Goal: Find specific page/section: Find specific page/section

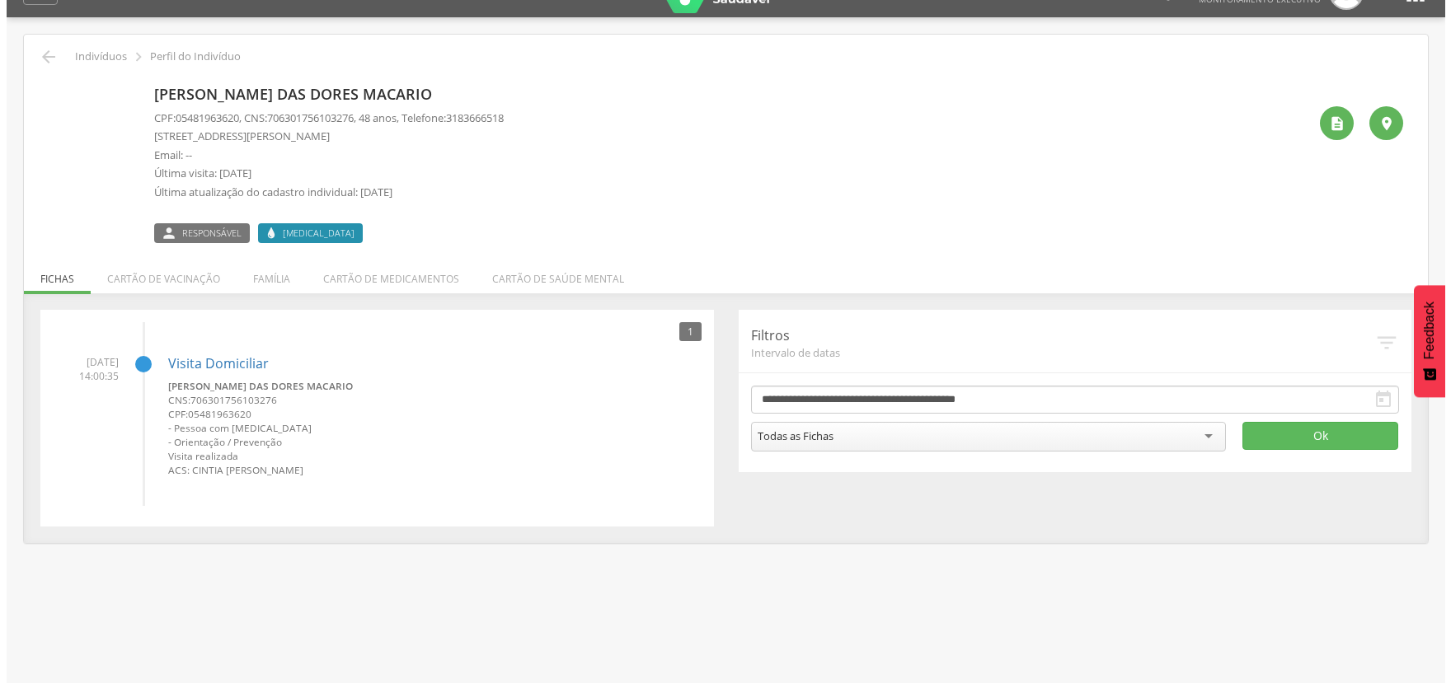
scroll to position [49, 0]
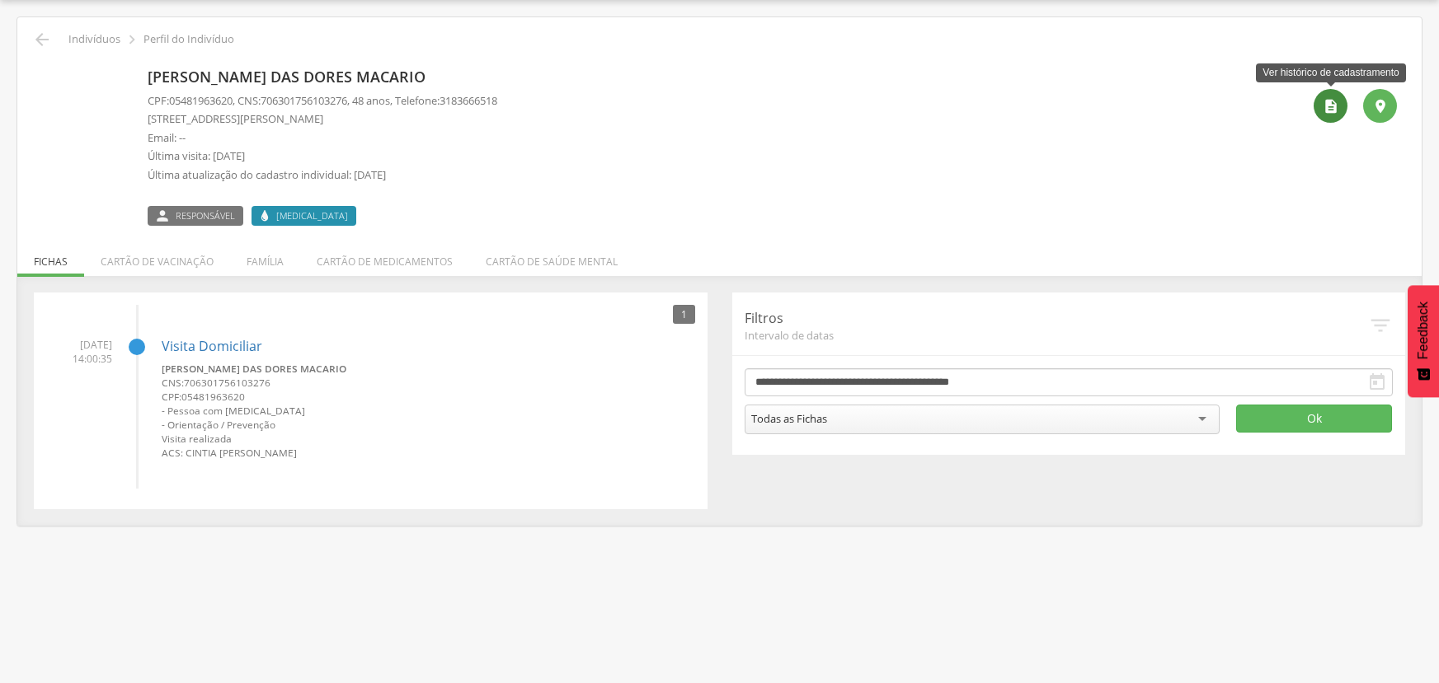
click at [1333, 107] on icon "" at bounding box center [1330, 106] width 16 height 16
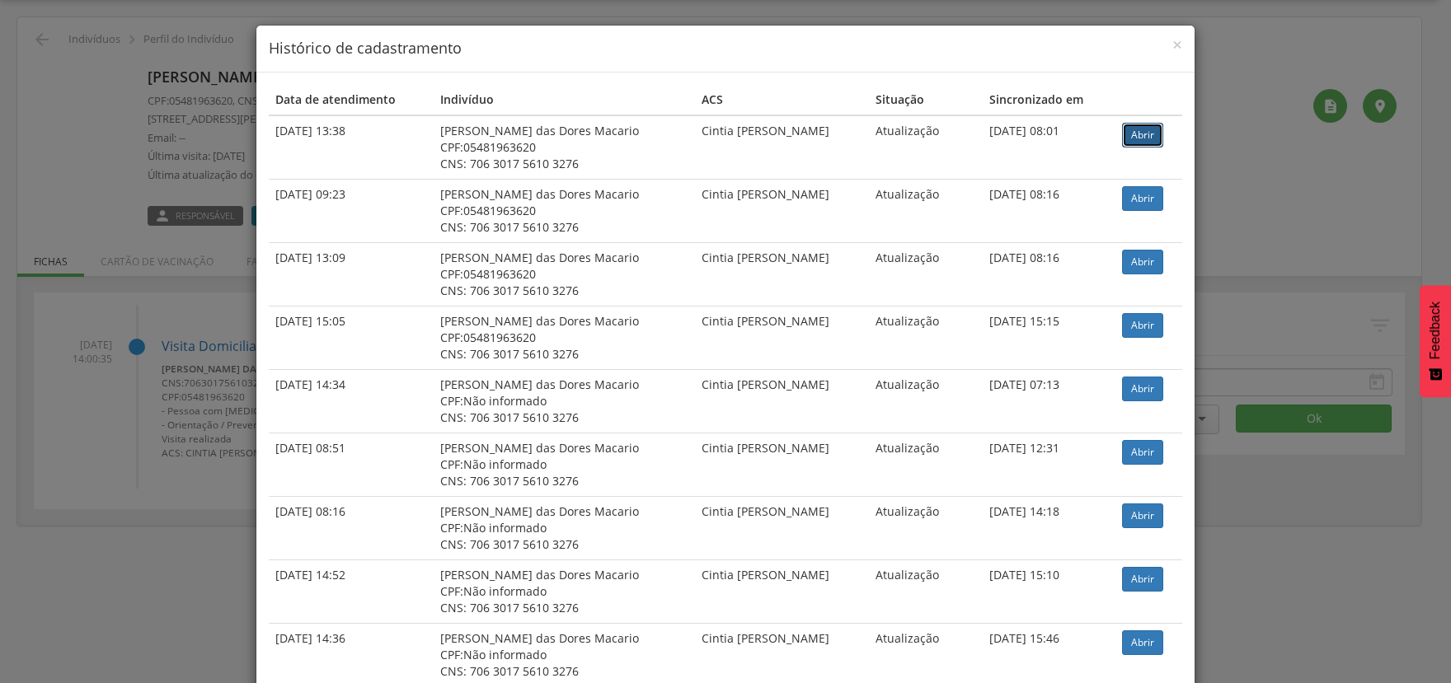
click at [1134, 138] on link "Abrir" at bounding box center [1142, 135] width 41 height 25
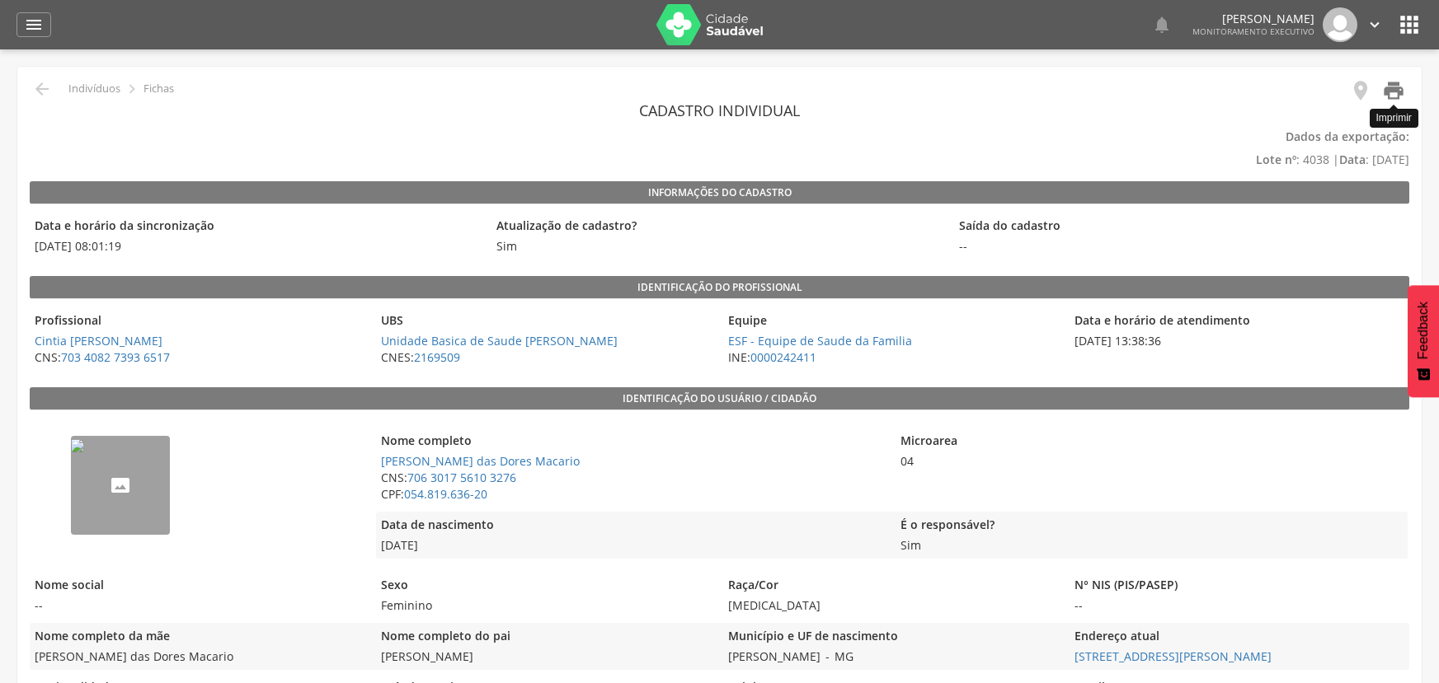
click at [1397, 96] on icon "" at bounding box center [1393, 90] width 23 height 23
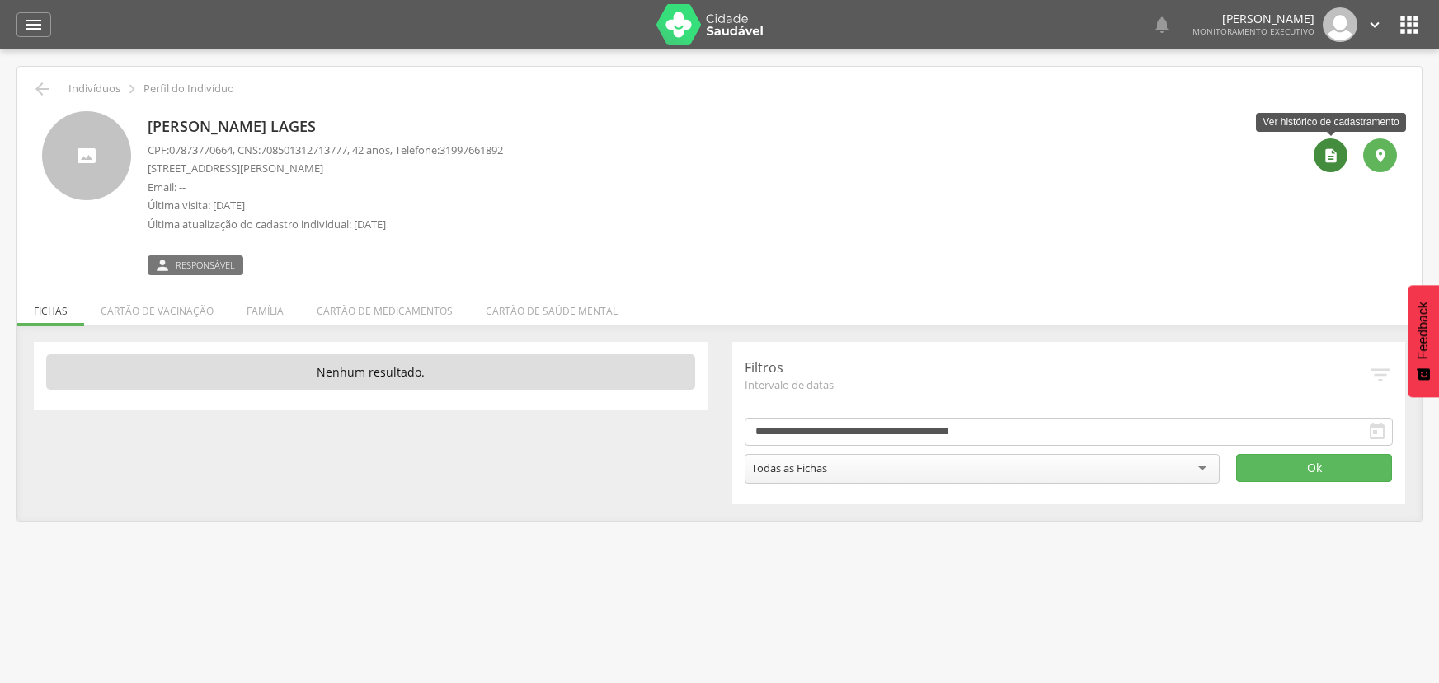
click at [1326, 149] on icon "" at bounding box center [1330, 156] width 16 height 16
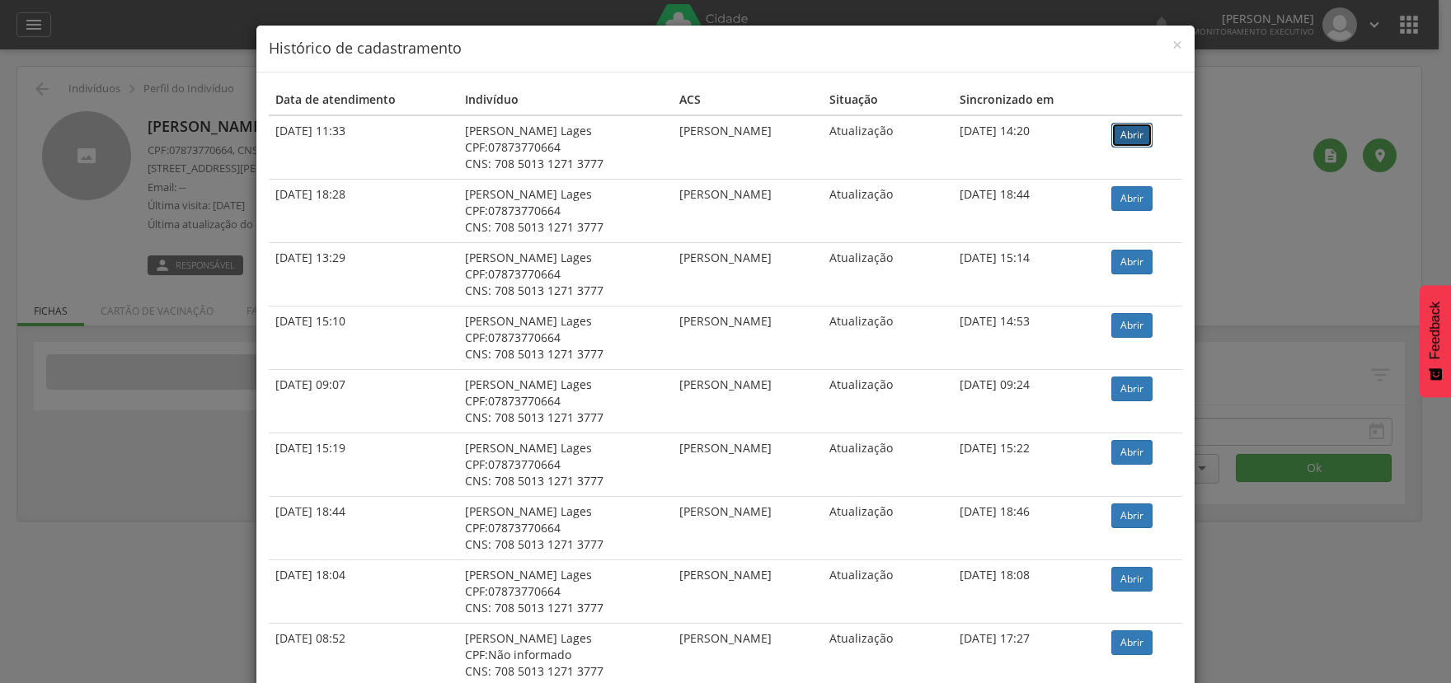
click at [1130, 134] on link "Abrir" at bounding box center [1131, 135] width 41 height 25
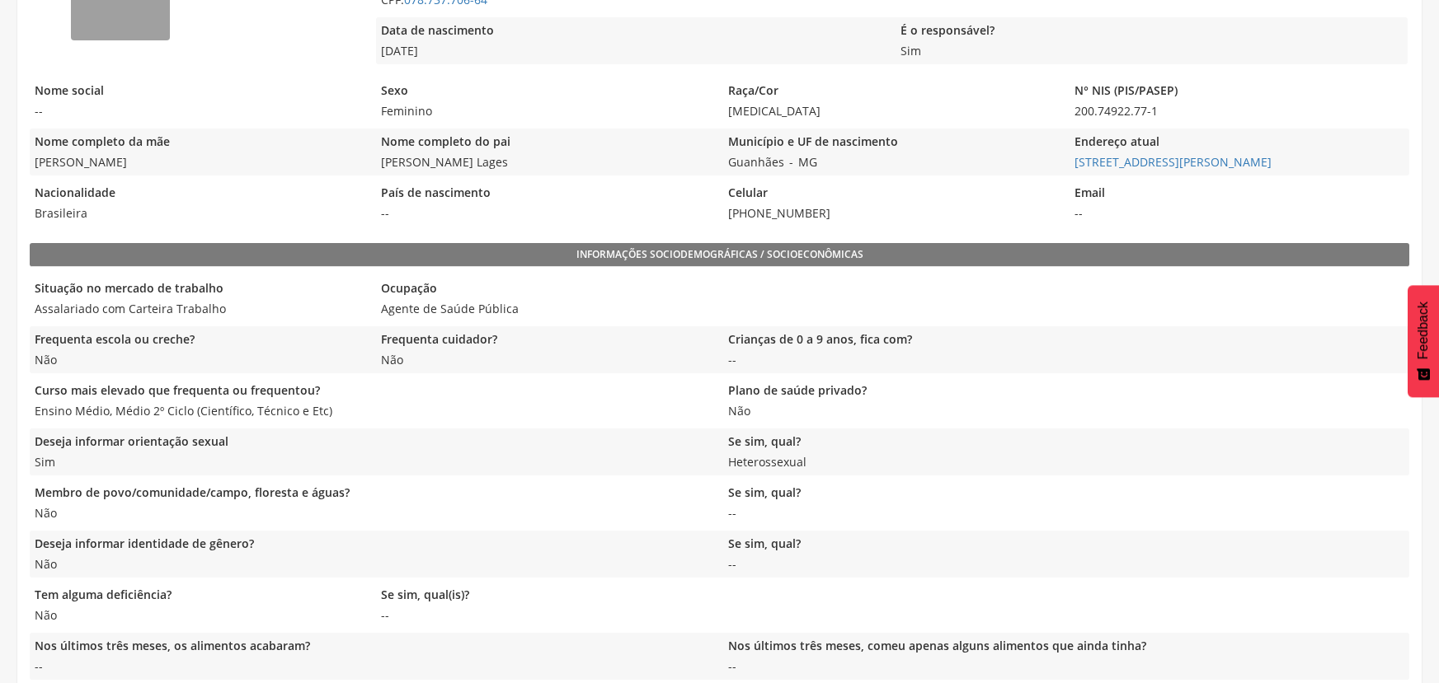
scroll to position [165, 0]
